Goal: Navigation & Orientation: Find specific page/section

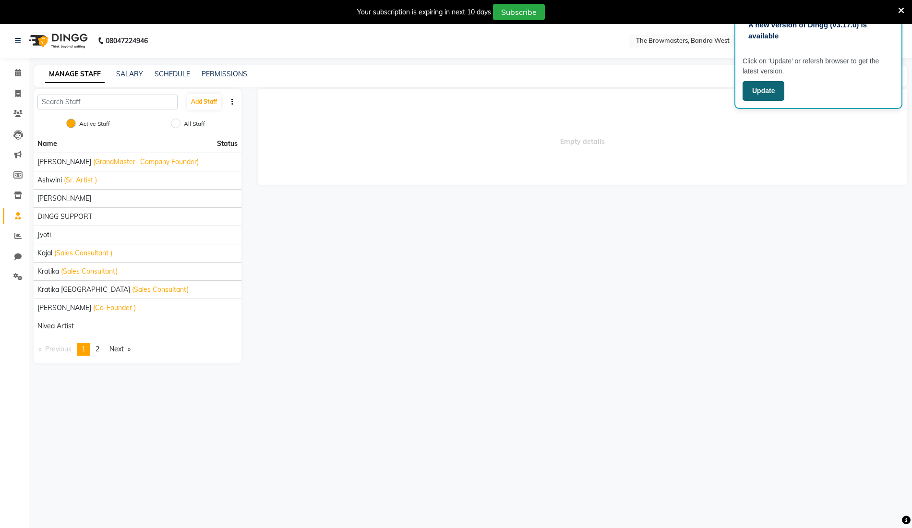
click at [775, 88] on button "Update" at bounding box center [764, 91] width 42 height 20
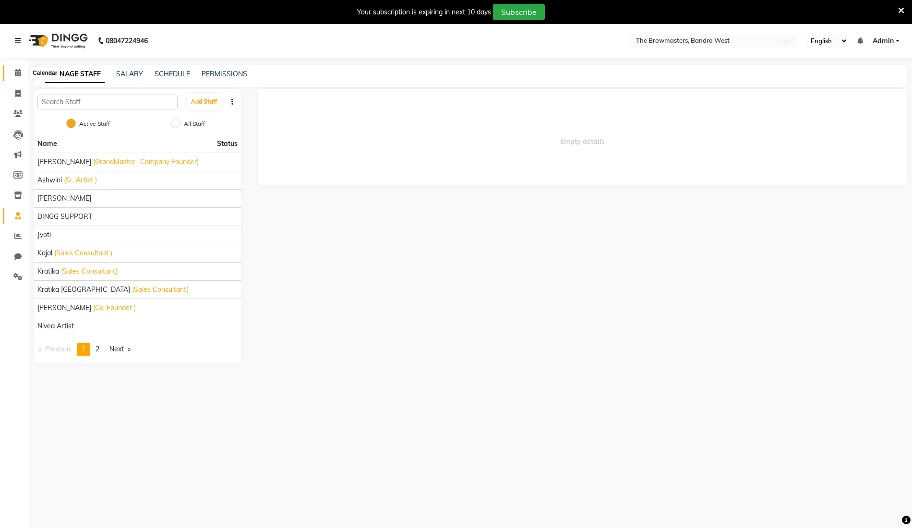
click at [19, 71] on icon at bounding box center [18, 72] width 6 height 7
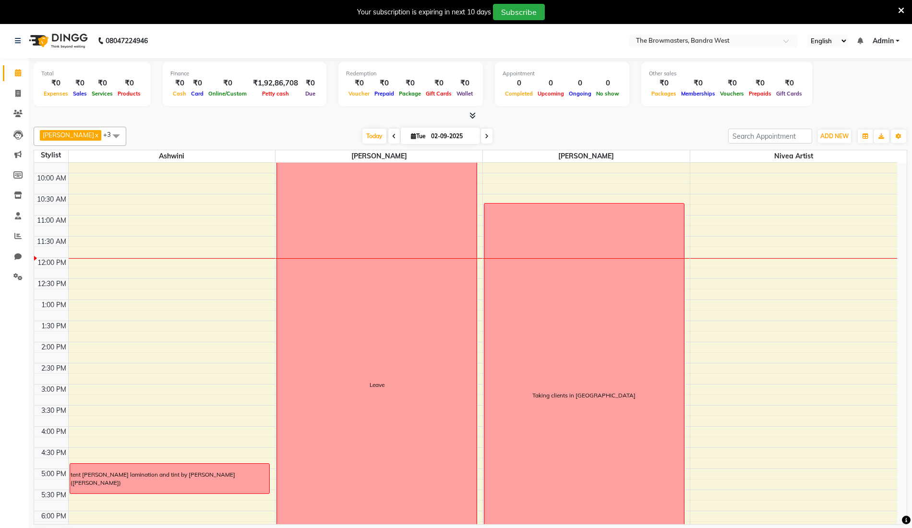
scroll to position [73, 0]
click at [394, 134] on icon at bounding box center [394, 137] width 4 height 6
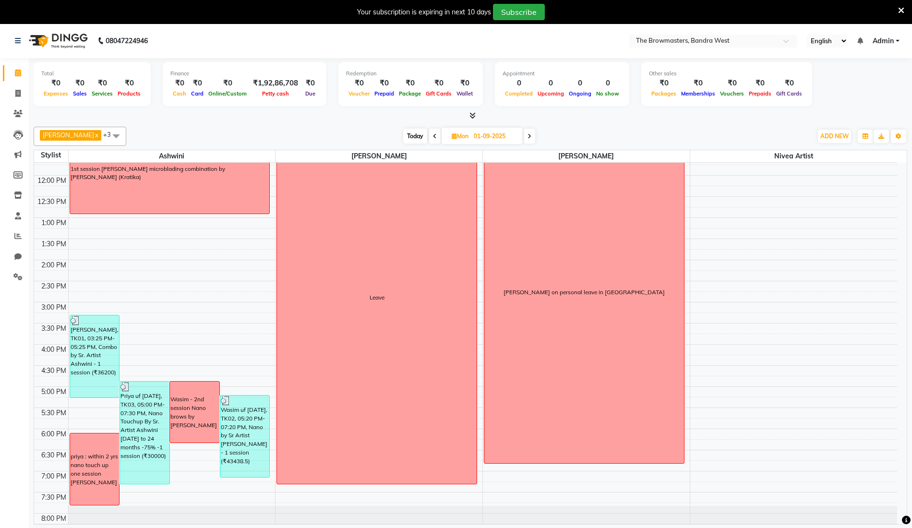
scroll to position [157, 0]
click at [534, 135] on span at bounding box center [530, 136] width 12 height 15
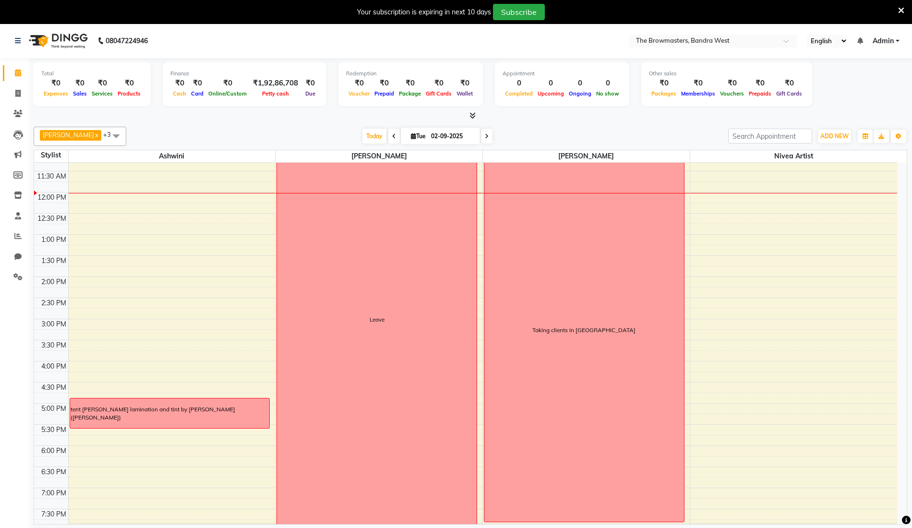
scroll to position [139, 0]
click at [489, 135] on icon at bounding box center [487, 137] width 4 height 6
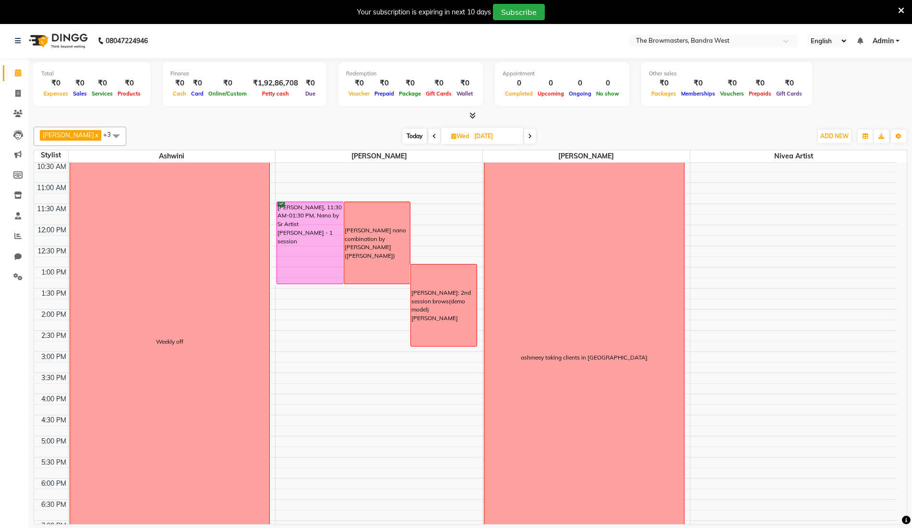
scroll to position [106, 0]
click at [437, 137] on span at bounding box center [435, 136] width 12 height 15
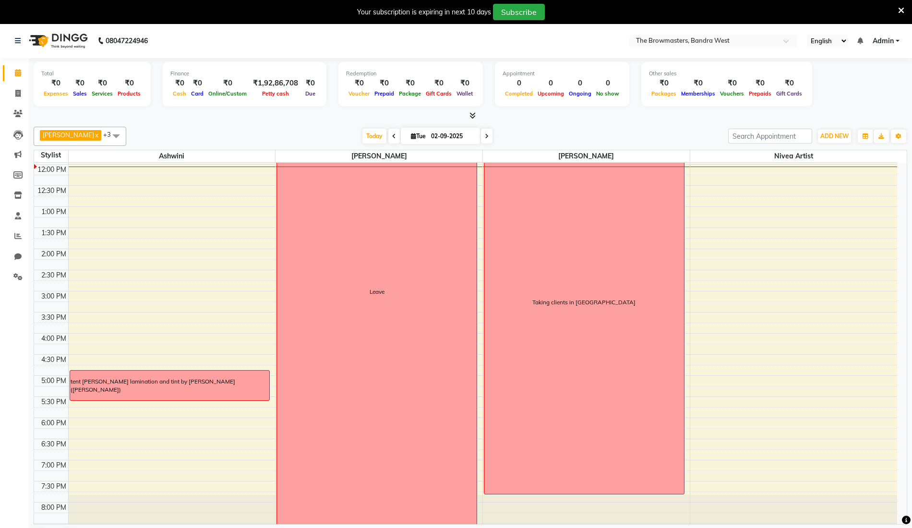
click at [486, 139] on span at bounding box center [487, 136] width 12 height 15
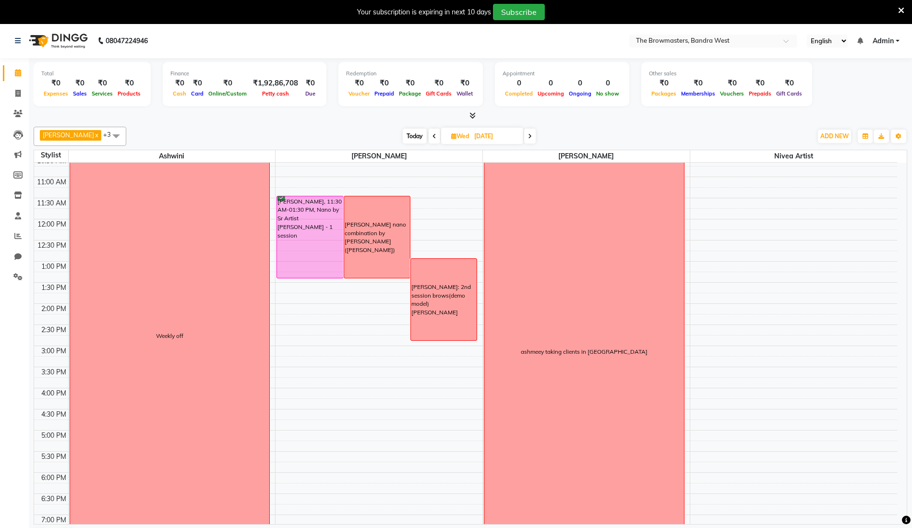
scroll to position [113, 0]
click at [437, 134] on span at bounding box center [435, 136] width 12 height 15
type input "02-09-2025"
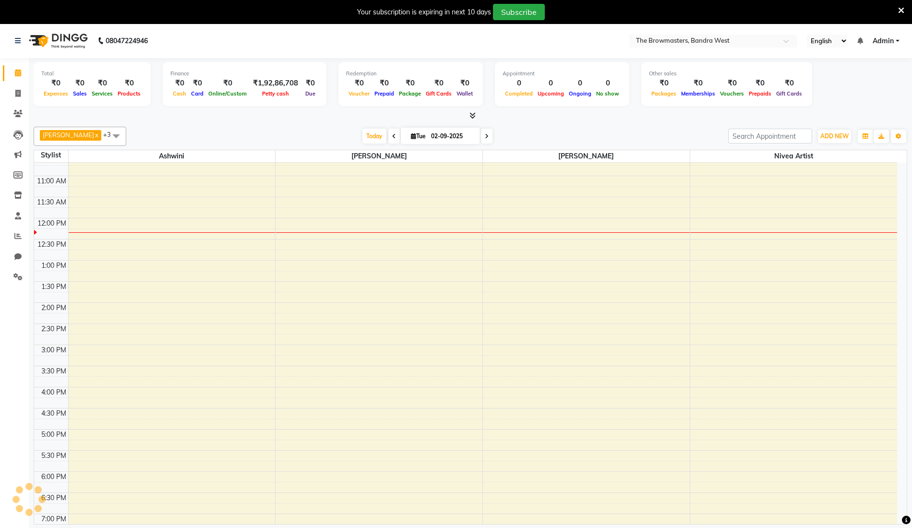
scroll to position [167, 0]
